Goal: Task Accomplishment & Management: Use online tool/utility

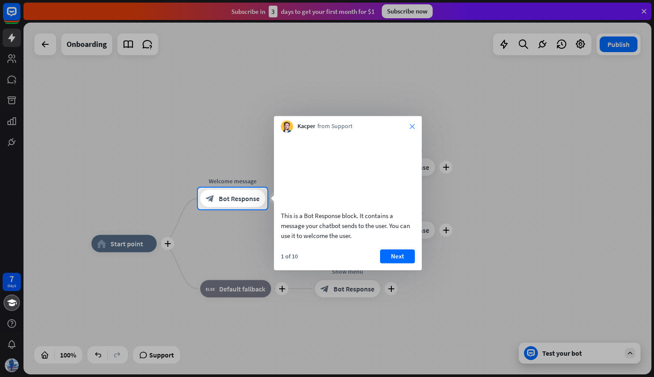
click at [410, 127] on icon "close" at bounding box center [412, 126] width 5 height 5
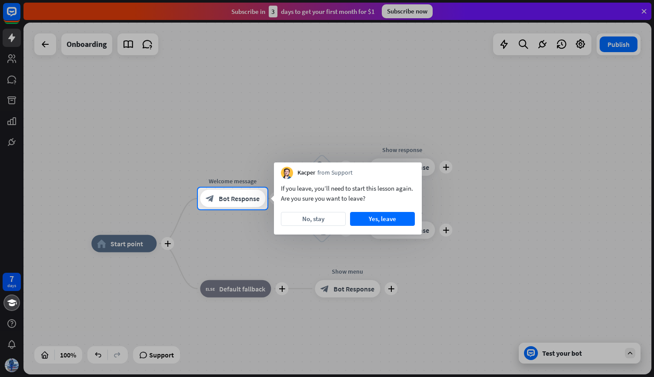
click at [358, 165] on div "Kacper from Support" at bounding box center [348, 171] width 148 height 17
click at [335, 217] on button "No, stay" at bounding box center [313, 219] width 65 height 14
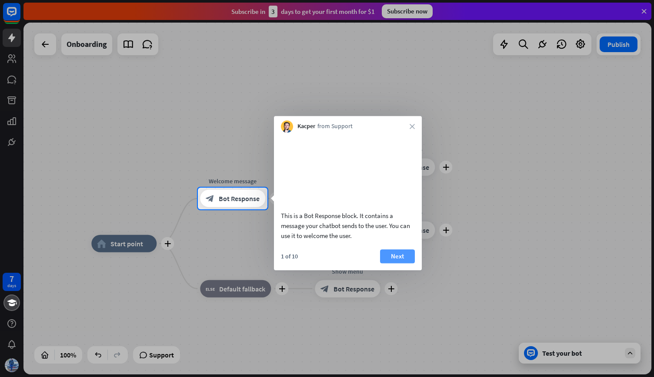
click at [391, 263] on button "Next" at bounding box center [397, 257] width 35 height 14
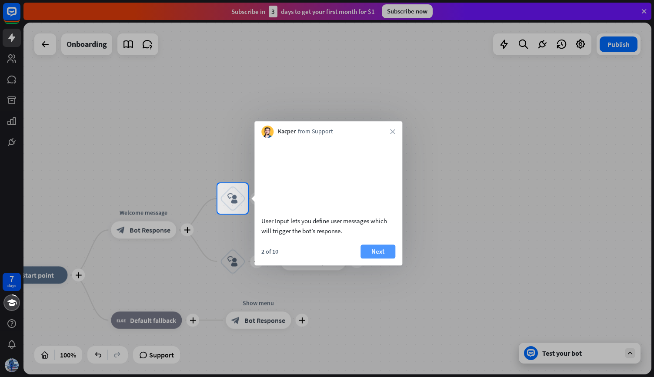
click at [388, 259] on button "Next" at bounding box center [377, 252] width 35 height 14
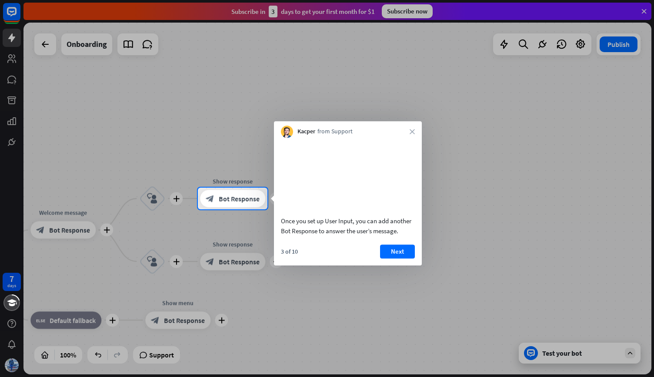
click at [388, 259] on button "Next" at bounding box center [397, 252] width 35 height 14
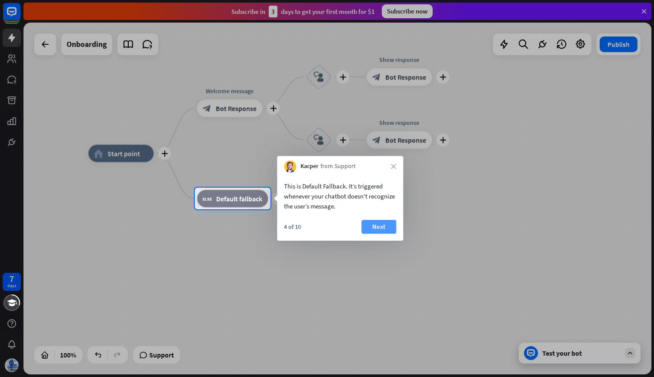
click at [384, 227] on button "Next" at bounding box center [378, 227] width 35 height 14
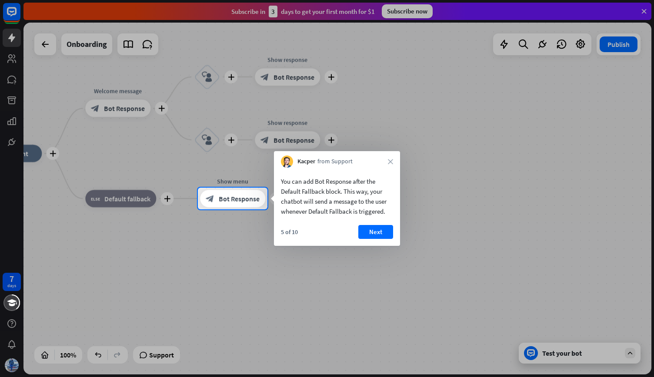
click at [384, 227] on button "Next" at bounding box center [375, 232] width 35 height 14
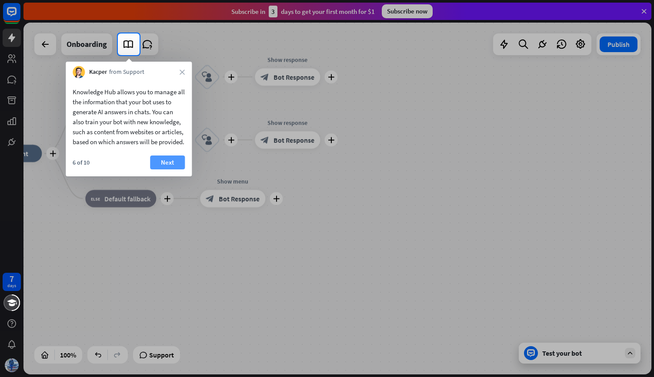
click at [177, 170] on button "Next" at bounding box center [167, 163] width 35 height 14
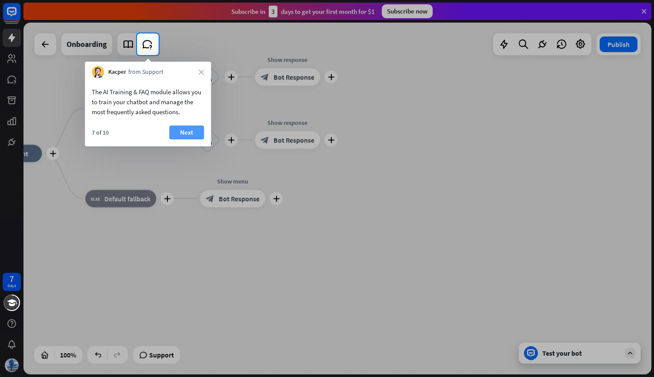
click at [183, 131] on button "Next" at bounding box center [186, 133] width 35 height 14
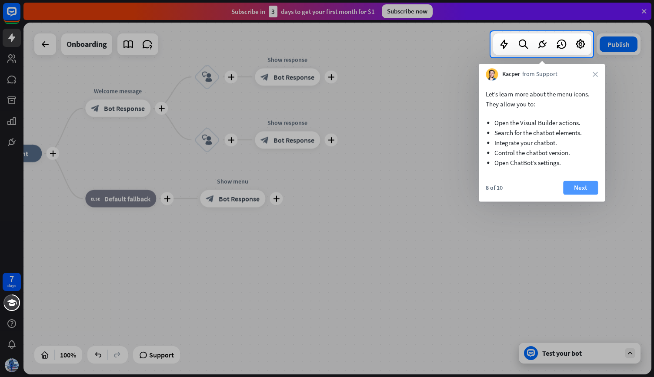
click at [576, 190] on button "Next" at bounding box center [580, 188] width 35 height 14
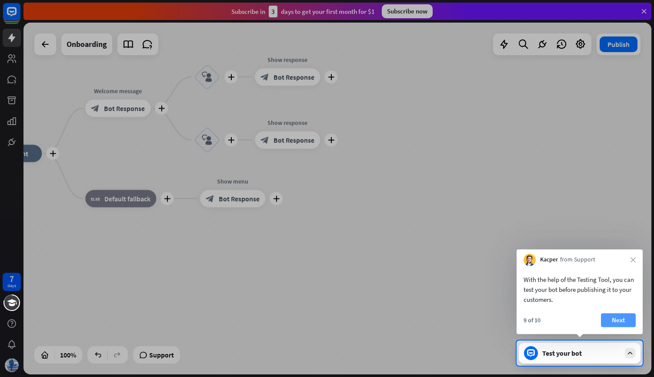
click at [617, 321] on button "Next" at bounding box center [618, 320] width 35 height 14
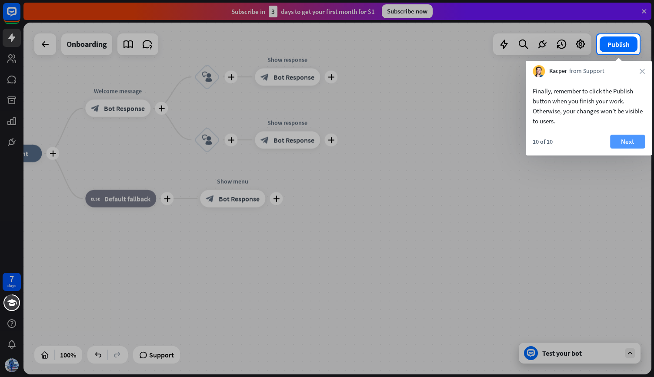
click at [626, 144] on button "Next" at bounding box center [627, 142] width 35 height 14
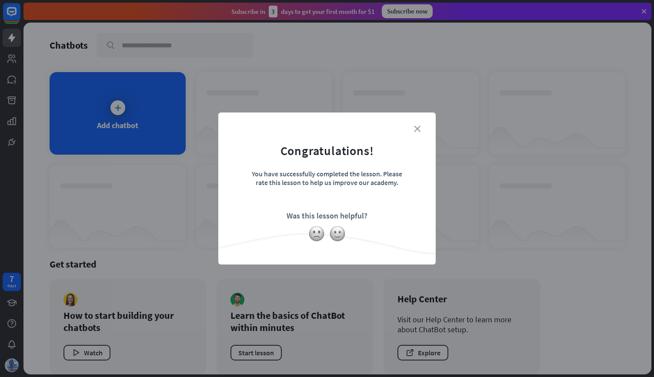
click at [419, 128] on icon "close" at bounding box center [417, 129] width 7 height 7
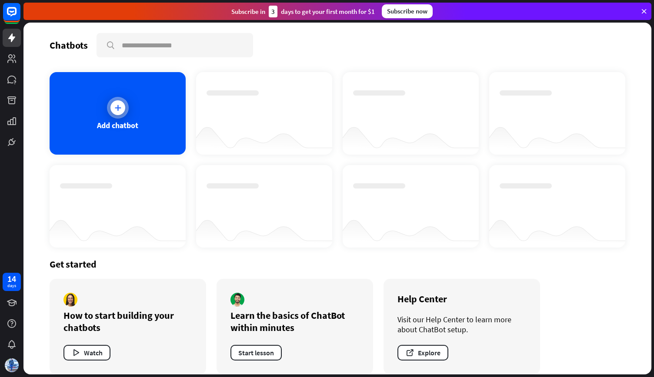
click at [73, 128] on div "Add chatbot" at bounding box center [118, 113] width 136 height 83
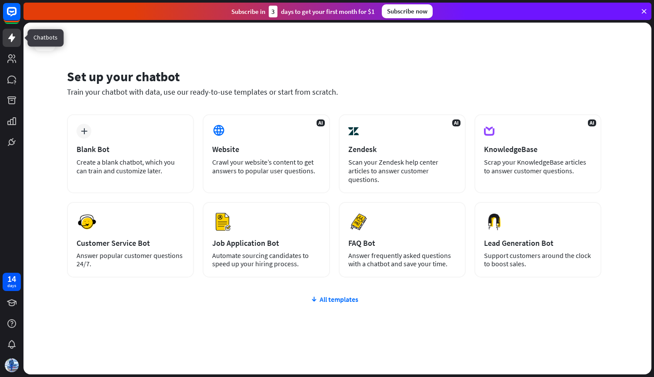
click at [12, 42] on icon at bounding box center [12, 38] width 10 height 10
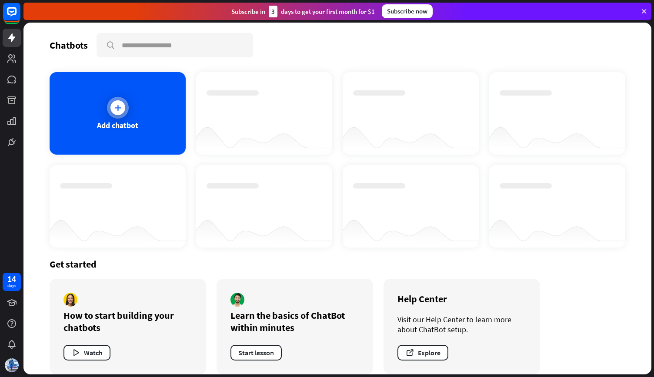
click at [133, 108] on div "Add chatbot" at bounding box center [118, 113] width 136 height 83
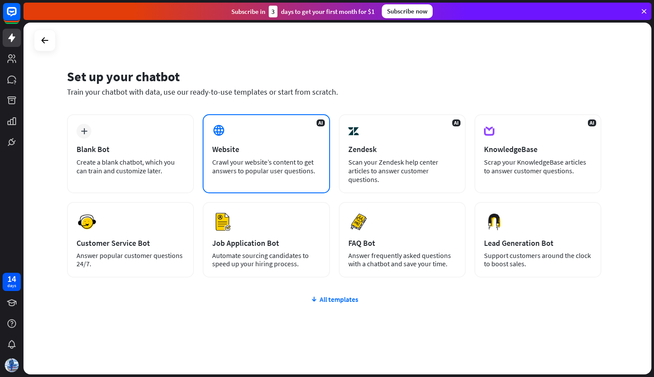
click at [225, 151] on div "Website" at bounding box center [266, 149] width 108 height 10
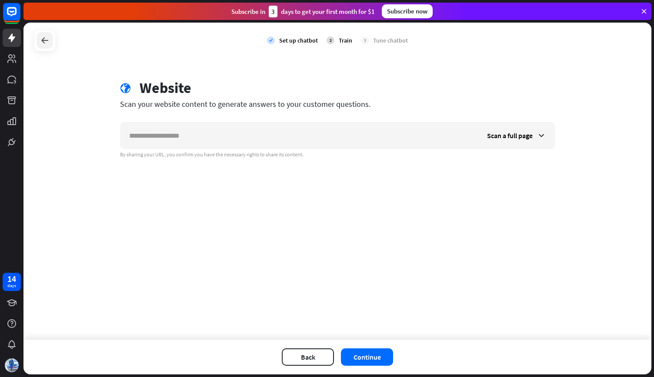
click at [43, 38] on icon at bounding box center [45, 40] width 10 height 10
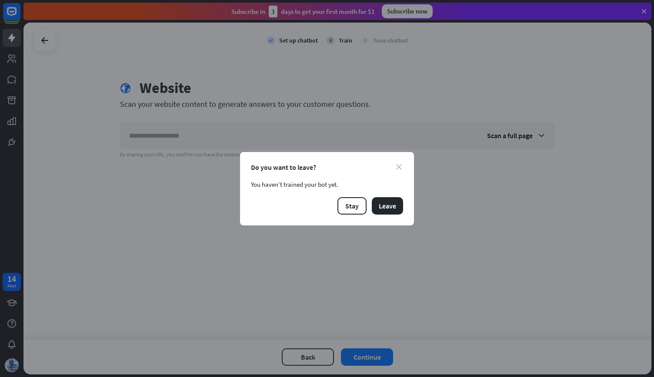
click at [399, 167] on icon "close" at bounding box center [399, 167] width 6 height 6
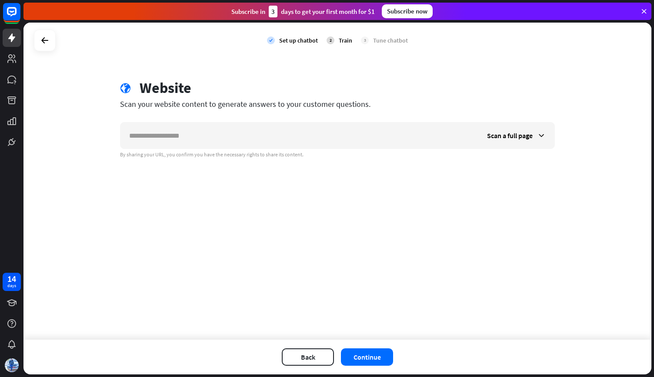
click at [399, 167] on div "check Set up chatbot 2 Train 3 Tune chatbot globe Website Scan your website con…" at bounding box center [337, 181] width 628 height 317
